Goal: Register for event/course

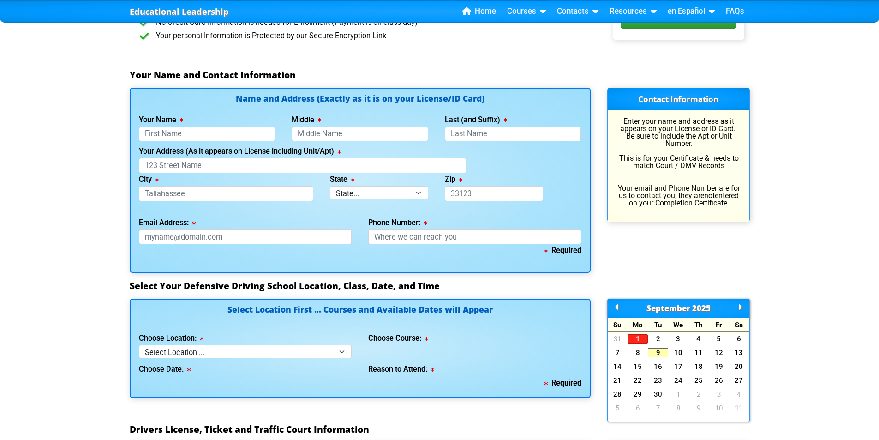
scroll to position [600, 0]
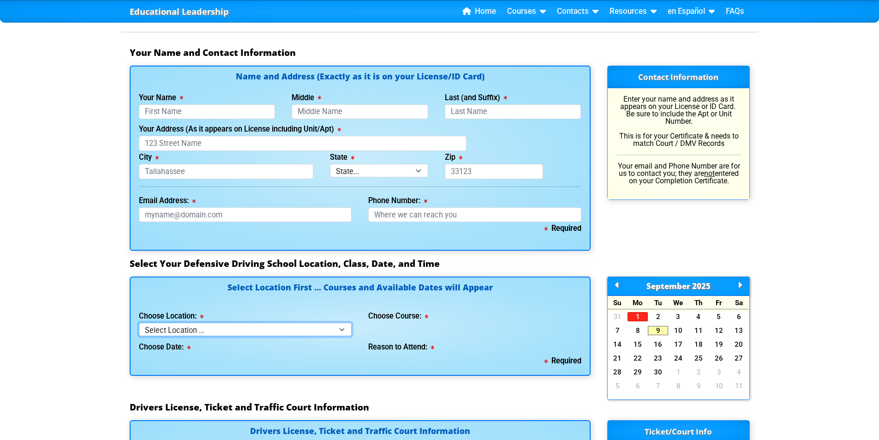
click at [201, 328] on select "Select Location ... Tampa Orlando Kissimmee [GEOGRAPHIC_DATA] - en español [GEO…" at bounding box center [245, 329] width 213 height 13
select select "2"
click at [139, 323] on select "Select Location ... Tampa Orlando Kissimmee [GEOGRAPHIC_DATA] - en español [GEO…" at bounding box center [245, 329] width 213 height 13
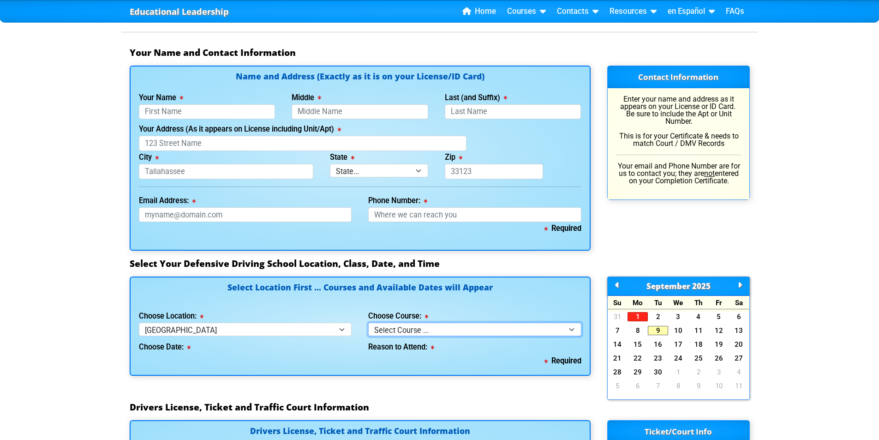
click at [387, 330] on select "Select Course ... 4 Hour BDI Class (Basic Course & TCAC) 4 Hour Under 25 Class …" at bounding box center [474, 329] width 213 height 13
select select "1"
click at [368, 323] on select "Select Course ... 4 Hour BDI Class (Basic Course & TCAC) 4 Hour Under 25 Class …" at bounding box center [474, 329] width 213 height 13
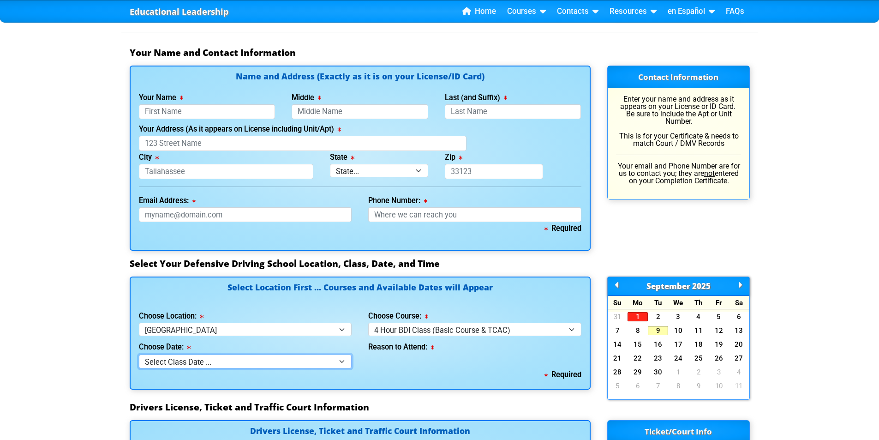
click at [167, 359] on select "Select Class Date ... [DATE] -- (Registration Closed at 5:00pm) [DATE] -- ([DAT…" at bounding box center [245, 360] width 213 height 13
select select "[DATE], 4"
click at [139, 354] on select "Select Class Date ... [DATE] -- (Registration Closed at 5:00pm) [DATE] -- ([DAT…" at bounding box center [245, 360] width 213 height 13
select select
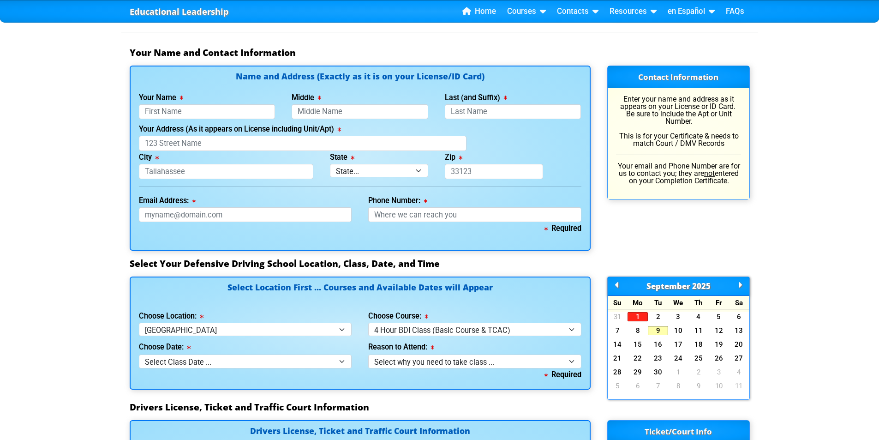
click at [198, 300] on h4 "Select Location First ... Courses and Available Dates will Appear" at bounding box center [360, 292] width 443 height 19
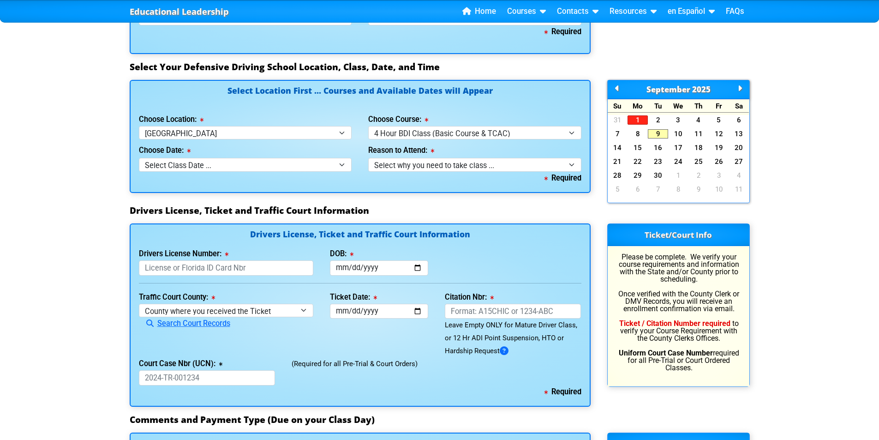
scroll to position [785, 0]
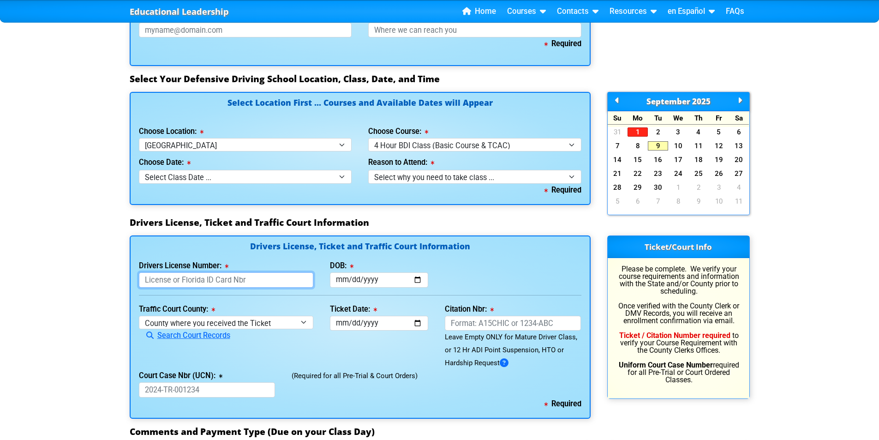
click at [190, 281] on input "Drivers License Number:" at bounding box center [226, 279] width 175 height 15
type input "G516112604240"
click at [338, 282] on input "DOB:" at bounding box center [379, 279] width 98 height 15
type input "[DATE]"
click at [189, 322] on select "County where you received the Ticket Out of State Out of State - [US_STATE] Out…" at bounding box center [226, 322] width 175 height 13
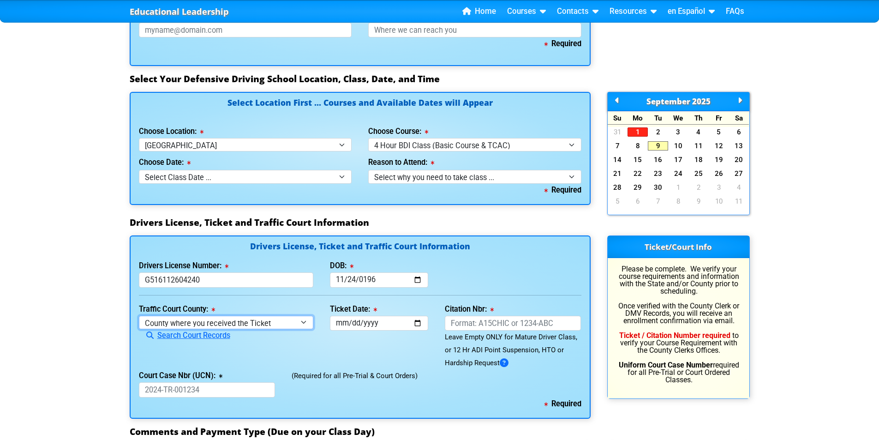
select select "{"countyName":"[GEOGRAPHIC_DATA]","state":"[US_STATE]","uniqueId":"8517cbb9-d23…"
click at [139, 316] on select "County where you received the Ticket Out of State Out of State - [US_STATE] Out…" at bounding box center [226, 322] width 175 height 13
click at [349, 324] on input "Ticket Date:" at bounding box center [379, 323] width 98 height 15
type input "[DATE]"
click at [458, 325] on input "Citation Nbr:" at bounding box center [513, 323] width 137 height 15
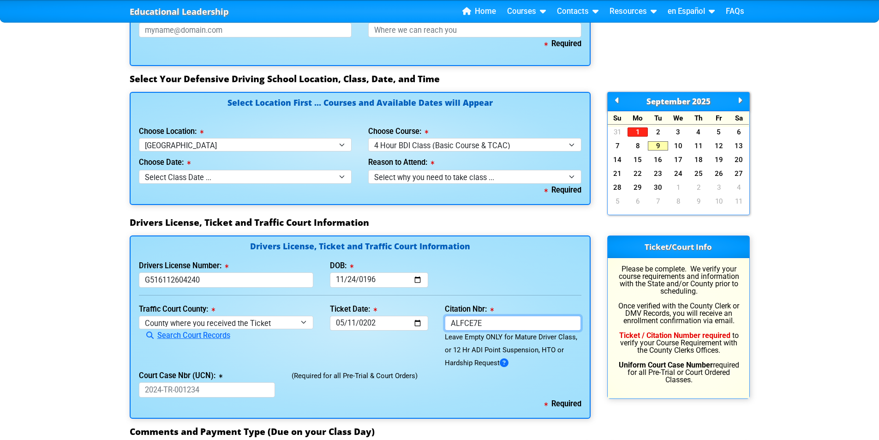
type input "ALFCE7E"
click at [219, 376] on icon at bounding box center [219, 376] width 7 height 0
click at [219, 382] on input "Court Case Nbr (UCN):" at bounding box center [207, 389] width 137 height 15
click at [219, 376] on icon at bounding box center [219, 376] width 7 height 0
click at [219, 382] on input "Court Case Nbr (UCN):" at bounding box center [207, 389] width 137 height 15
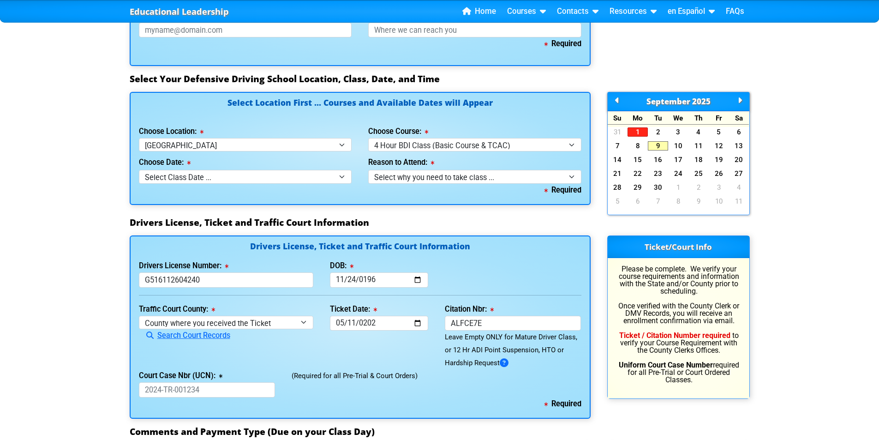
click at [219, 376] on icon at bounding box center [219, 376] width 7 height 0
click at [219, 382] on input "Court Case Nbr (UCN):" at bounding box center [207, 389] width 137 height 15
click at [219, 376] on icon at bounding box center [219, 376] width 7 height 0
click at [219, 382] on input "Court Case Nbr (UCN):" at bounding box center [207, 389] width 137 height 15
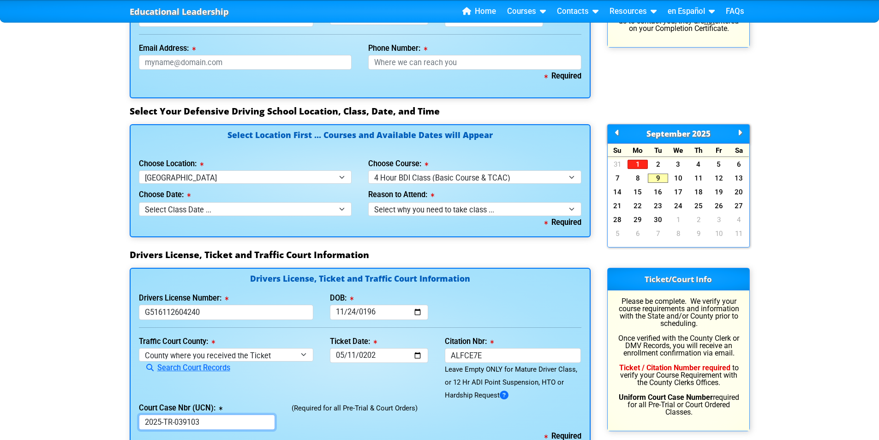
scroll to position [738, 0]
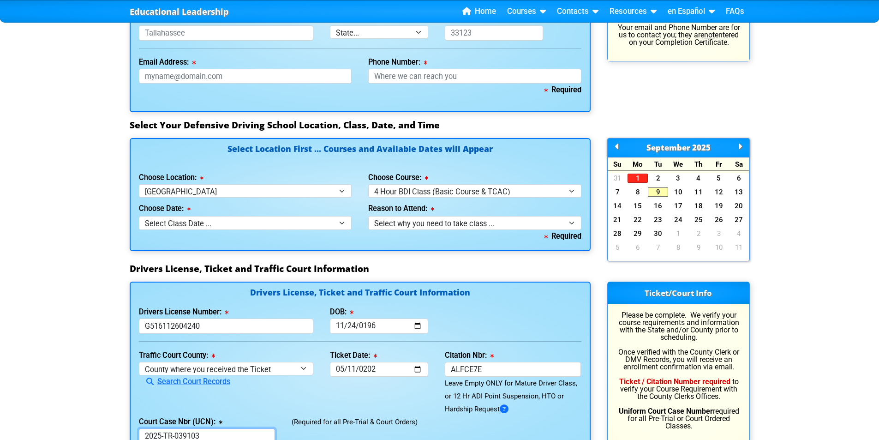
type input "2025-TR-039103"
click at [404, 223] on select "Select why you need to take class ... Election for Traffic Ticket (No Points) C…" at bounding box center [474, 222] width 213 height 13
select select "BDI - Court Ordered"
click at [368, 216] on select "Select why you need to take class ... Election for Traffic Ticket (No Points) C…" at bounding box center [474, 222] width 213 height 13
click at [406, 257] on div "Select Location First ... Courses and Available Dates will Appear Choose Locati…" at bounding box center [360, 200] width 478 height 125
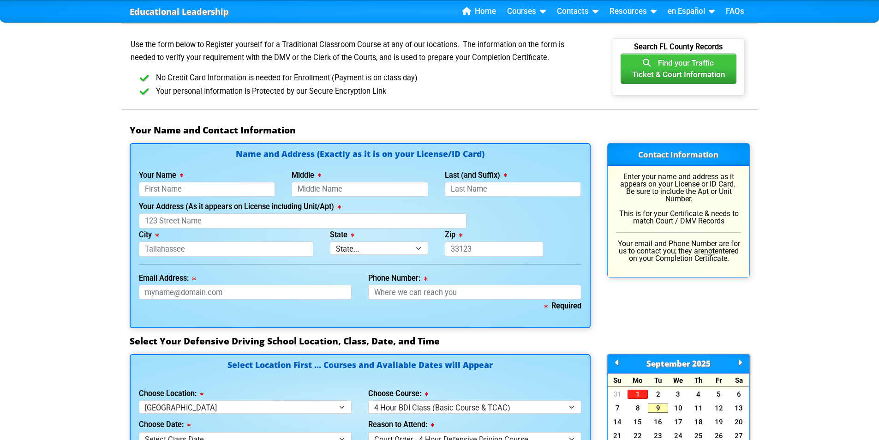
scroll to position [508, 0]
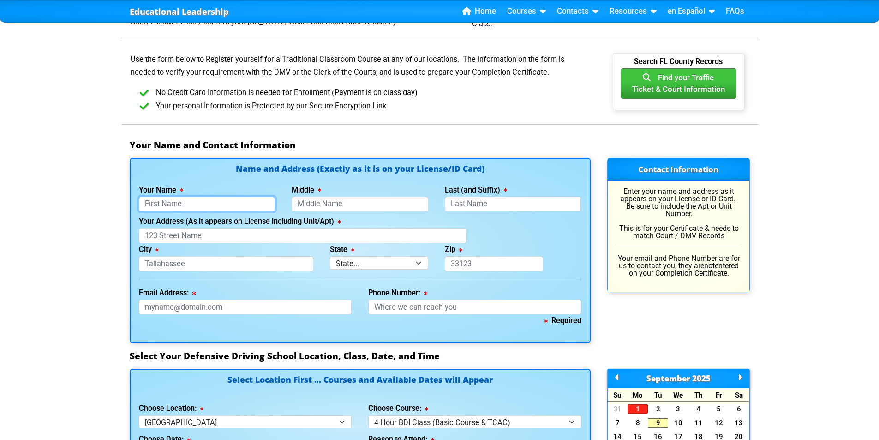
click at [168, 200] on input "Your Name" at bounding box center [207, 204] width 137 height 15
type input "[PERSON_NAME]"
click at [314, 207] on input "Middle" at bounding box center [360, 204] width 137 height 15
type input "[PERSON_NAME]"
click at [465, 205] on input "Last (and Suffix)" at bounding box center [513, 204] width 137 height 15
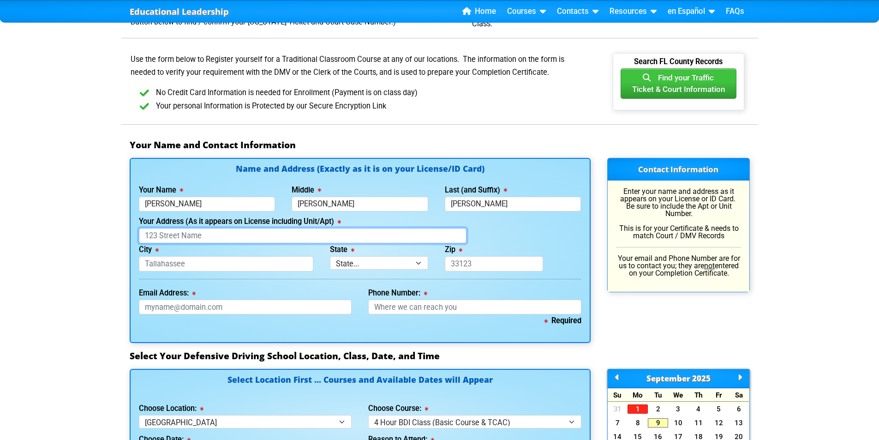
click at [170, 239] on input "Your Address (As it appears on License including Unit/Apt)" at bounding box center [303, 235] width 328 height 15
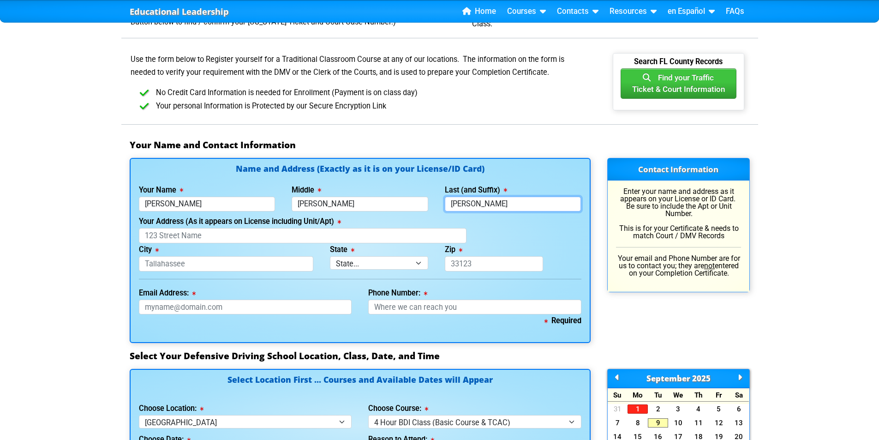
click at [498, 205] on input "[PERSON_NAME]" at bounding box center [513, 204] width 137 height 15
type input "[PERSON_NAME]"
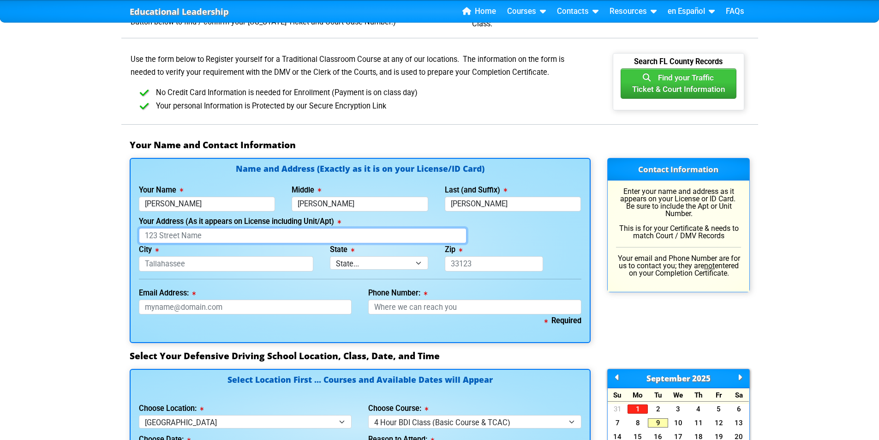
click at [186, 234] on input "Your Address (As it appears on License including Unit/Apt)" at bounding box center [303, 235] width 328 height 15
type input "[STREET_ADDRESS]"
type input "[GEOGRAPHIC_DATA]"
select select "{"fullName":"[US_STATE]","abbreviation":"FL","uniqueId":"1d559909-6cf0-4a4d-848…"
type input "33603"
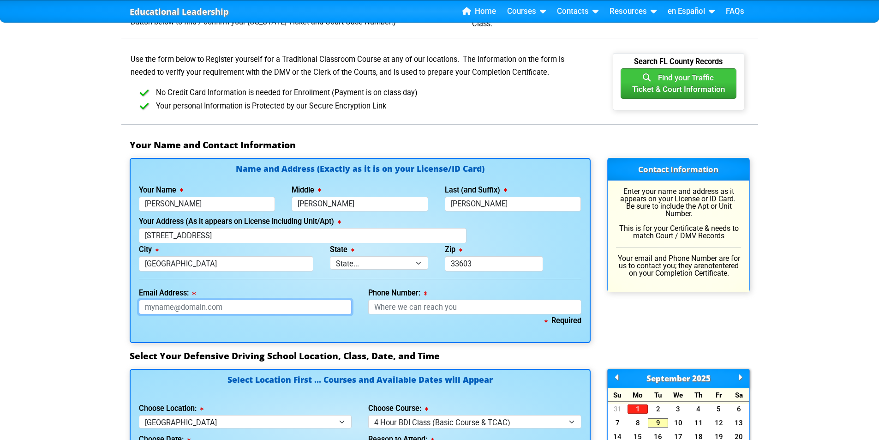
click at [158, 308] on input "Email Address:" at bounding box center [245, 307] width 213 height 15
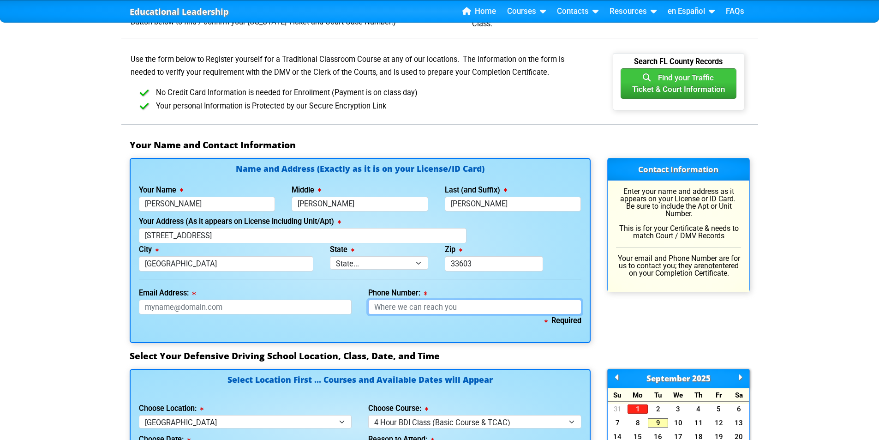
click at [390, 306] on input "Phone Number:" at bounding box center [474, 307] width 213 height 15
type input "[PHONE_NUMBER]"
click at [363, 331] on div "Required" at bounding box center [360, 324] width 443 height 20
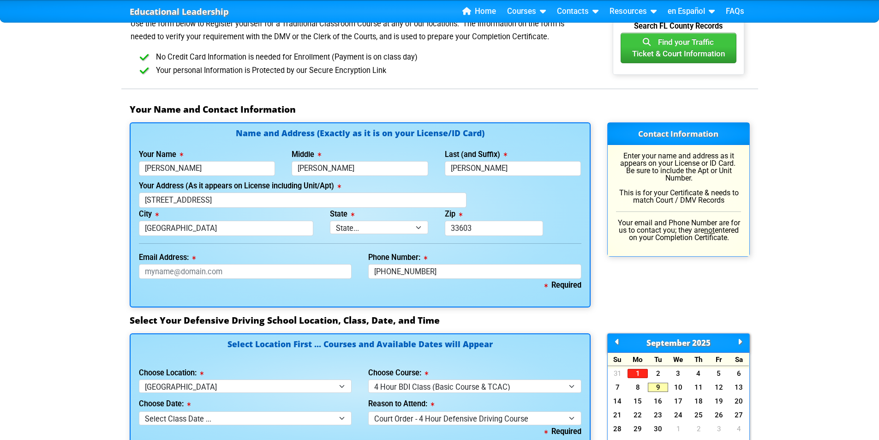
scroll to position [554, 0]
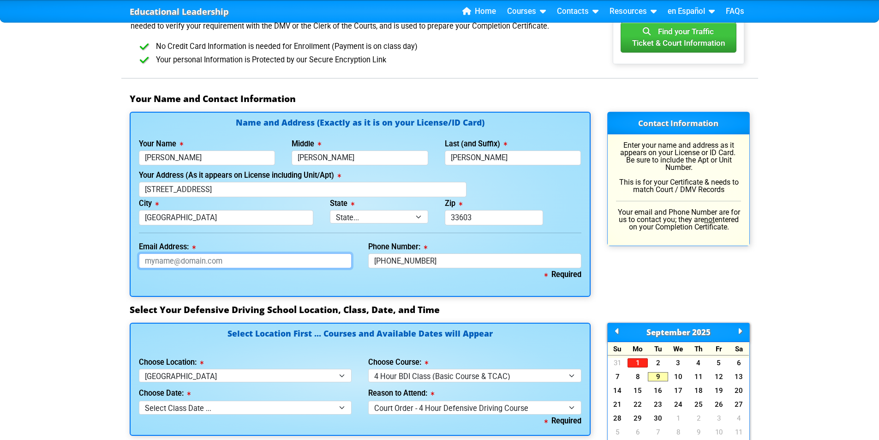
click at [160, 262] on input "Email Address:" at bounding box center [245, 260] width 213 height 15
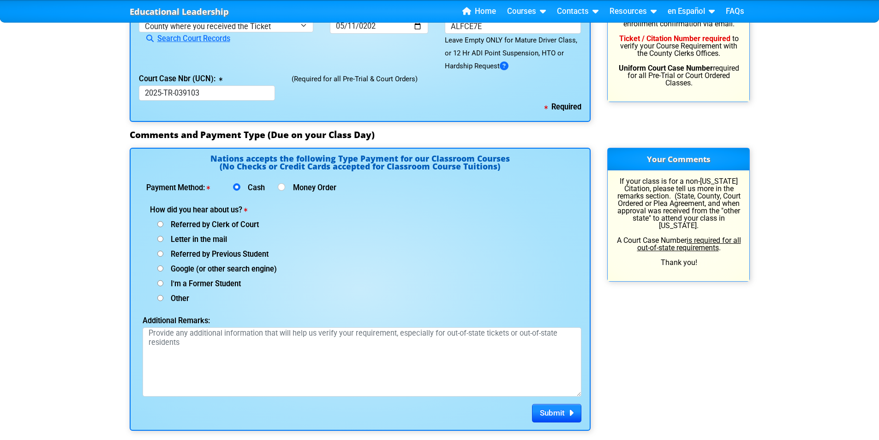
scroll to position [1061, 0]
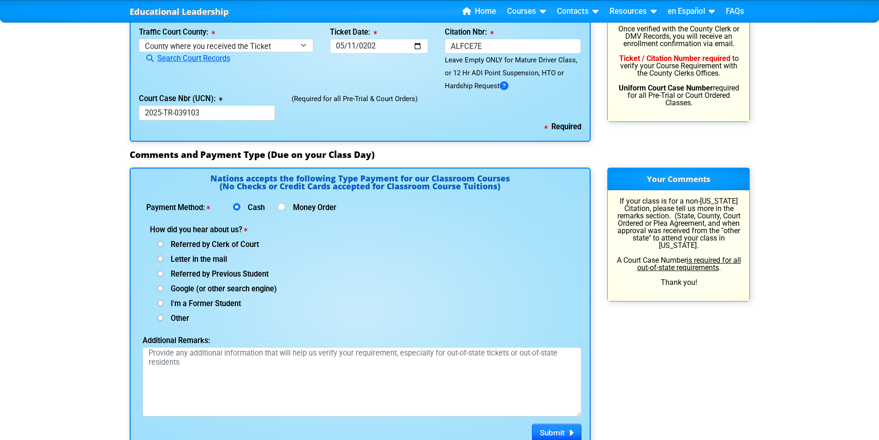
type input "[EMAIL_ADDRESS][DOMAIN_NAME]"
click at [158, 243] on input "Referred by Clerk of Court" at bounding box center [160, 244] width 6 height 6
radio input "true"
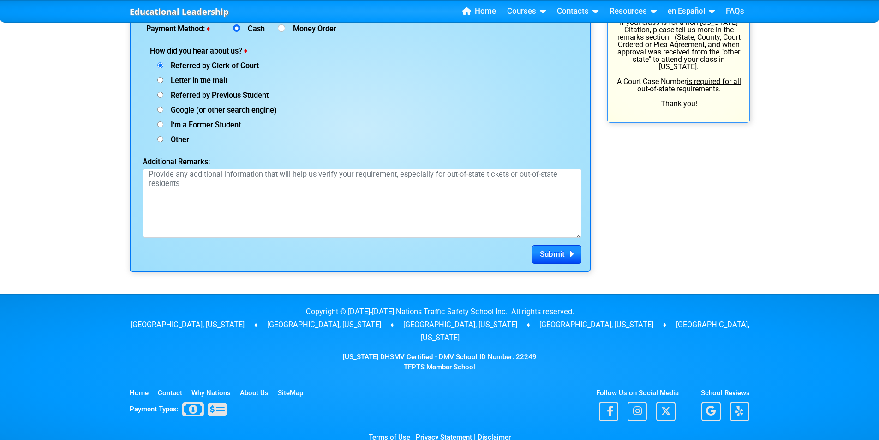
scroll to position [1246, 0]
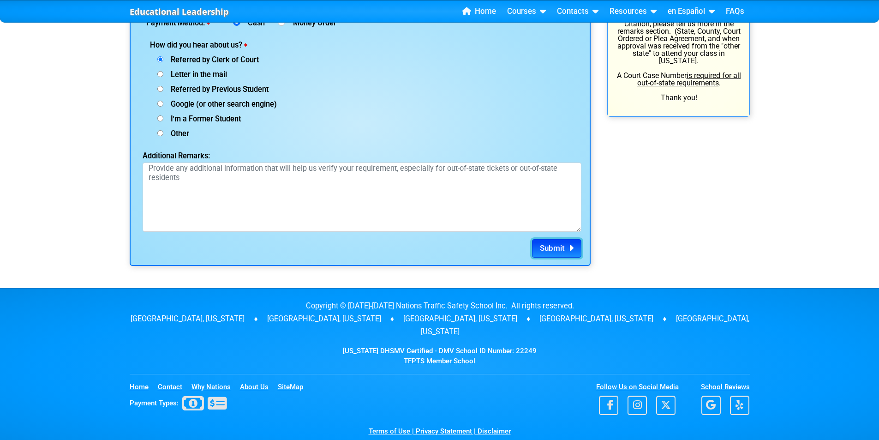
click at [550, 246] on span "Submit" at bounding box center [552, 247] width 25 height 9
